Goal: Task Accomplishment & Management: Manage account settings

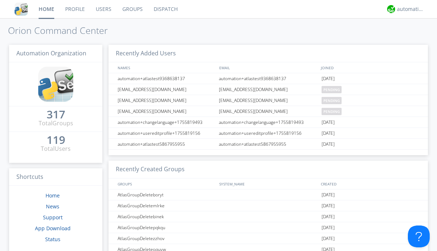
click at [103, 9] on link "Users" at bounding box center [103, 9] width 27 height 18
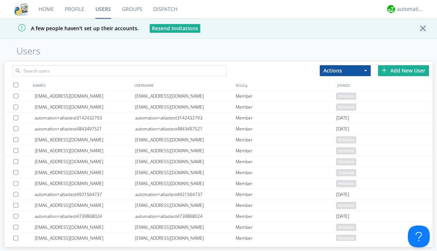
click at [403, 70] on div "Add New User" at bounding box center [403, 70] width 51 height 11
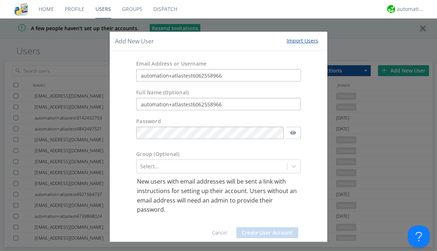
type input "automation+atlastest6062558966"
click at [210, 166] on div "Select..." at bounding box center [218, 166] width 164 height 14
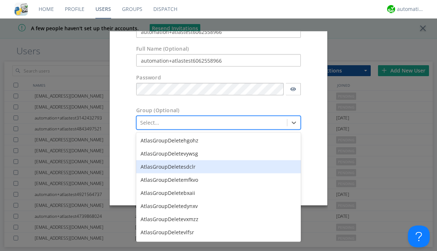
click at [264, 194] on button "Create User Account" at bounding box center [267, 188] width 62 height 11
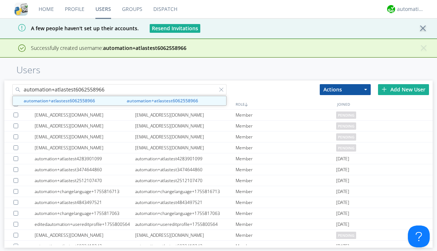
type input "automation+atlastest6062558966"
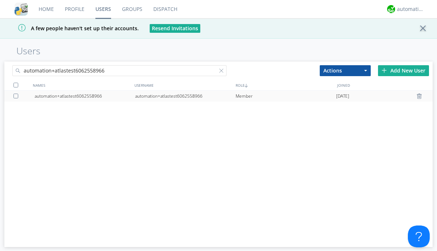
click at [185, 96] on div "automation+atlastest6062558966" at bounding box center [185, 96] width 100 height 11
